Goal: Information Seeking & Learning: Understand process/instructions

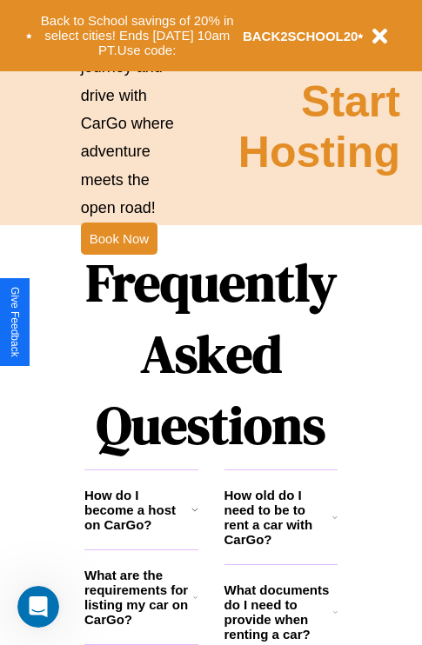
scroll to position [2106, 0]
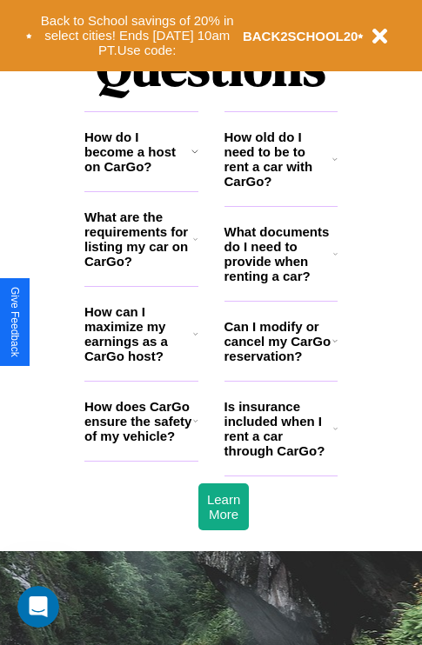
click at [141, 174] on h3 "How do I become a host on CarGo?" at bounding box center [137, 151] width 107 height 44
click at [335, 435] on icon at bounding box center [335, 429] width 4 height 14
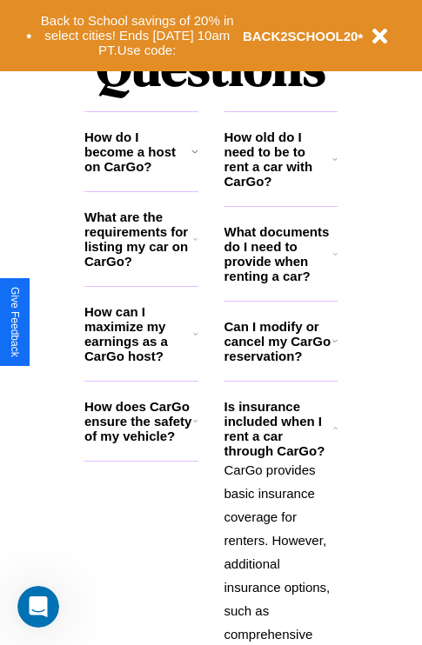
click at [141, 174] on h3 "How do I become a host on CarGo?" at bounding box center [137, 151] width 107 height 44
click at [195, 341] on icon at bounding box center [195, 334] width 5 height 14
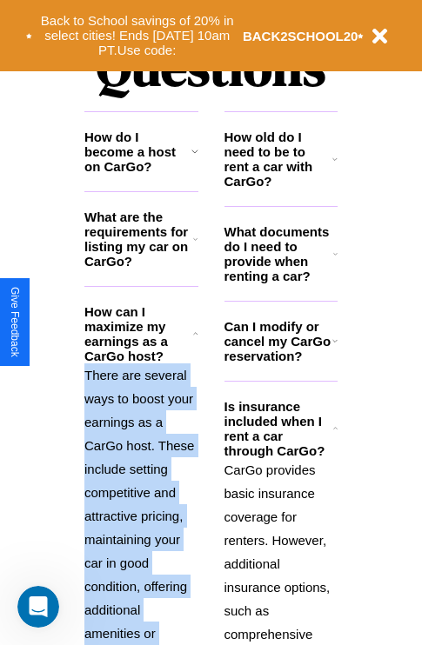
scroll to position [2374, 0]
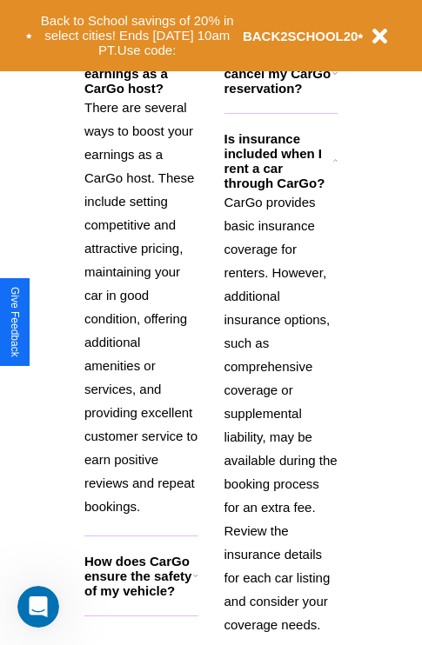
click at [141, 598] on h3 "How does CarGo ensure the safety of my vehicle?" at bounding box center [138, 576] width 109 height 44
click at [195, 3] on div "Back to School savings of 20% in select cities! Ends [DATE] 10am PT. Use code: …" at bounding box center [211, 35] width 422 height 71
